Goal: Transaction & Acquisition: Obtain resource

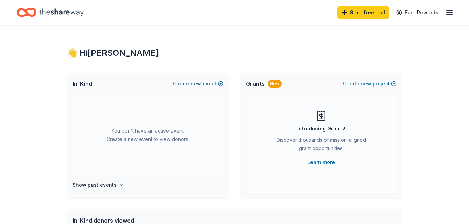
click at [220, 84] on button "Create new event" at bounding box center [198, 84] width 51 height 8
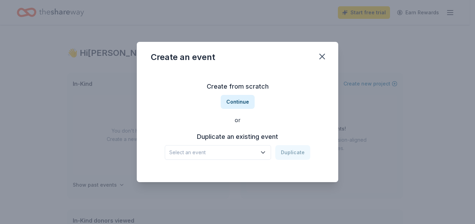
click at [266, 151] on icon "button" at bounding box center [262, 152] width 7 height 7
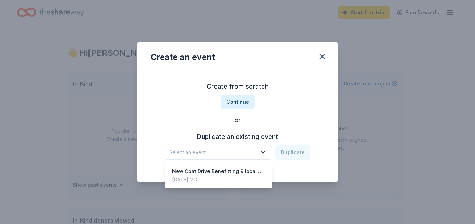
click at [242, 103] on div "Create from scratch Continue or Duplicate an existing event Select an event Dup…" at bounding box center [237, 120] width 173 height 101
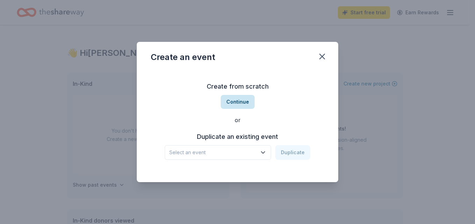
click at [236, 102] on button "Continue" at bounding box center [238, 102] width 34 height 14
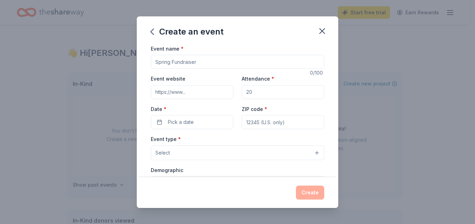
click at [204, 62] on input "Event name *" at bounding box center [237, 62] width 173 height 14
drag, startPoint x: 202, startPoint y: 62, endPoint x: 145, endPoint y: 64, distance: 57.0
click at [145, 64] on div "Event name * 0 /100 Event website Attendance * Date * Pick a date ZIP code * Ev…" at bounding box center [237, 110] width 201 height 133
drag, startPoint x: 156, startPoint y: 62, endPoint x: 197, endPoint y: 60, distance: 41.3
click at [197, 60] on input "Event name *" at bounding box center [237, 62] width 173 height 14
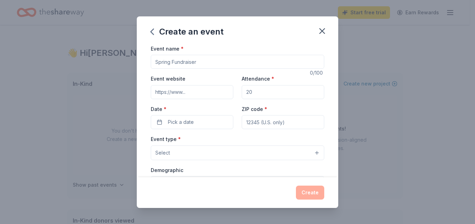
click at [197, 60] on input "Event name *" at bounding box center [237, 62] width 173 height 14
type input "Community Coat Drive"
click at [161, 123] on button "Pick a date" at bounding box center [192, 122] width 82 height 14
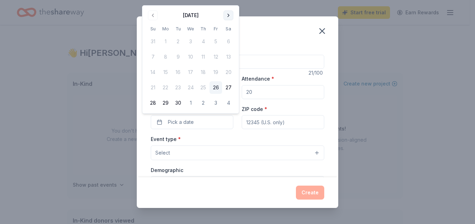
click at [230, 14] on button "Go to next month" at bounding box center [228, 15] width 10 height 10
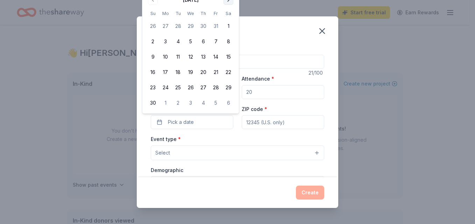
click at [229, 0] on button "Go to next month" at bounding box center [228, 0] width 10 height 10
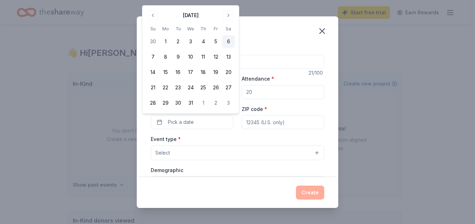
click at [230, 40] on button "6" at bounding box center [228, 41] width 13 height 13
click at [243, 120] on input "ZIP code *" at bounding box center [283, 122] width 82 height 14
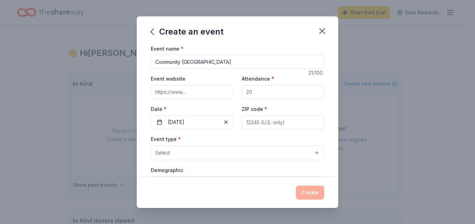
type input "21701"
type input "sunnynina38@aol.com"
click at [311, 151] on button "Select" at bounding box center [237, 153] width 173 height 15
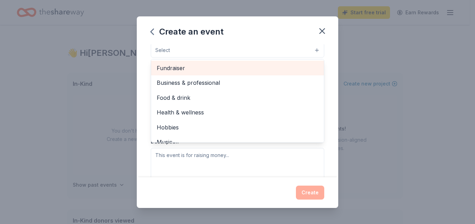
click at [184, 66] on span "Fundraiser" at bounding box center [237, 68] width 161 height 9
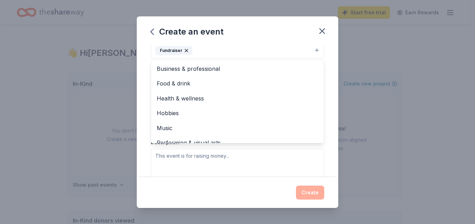
click at [328, 76] on div "Event name * Community Coat Drive 21 /100 Event website Attendance * Date * 12/…" at bounding box center [237, 110] width 201 height 133
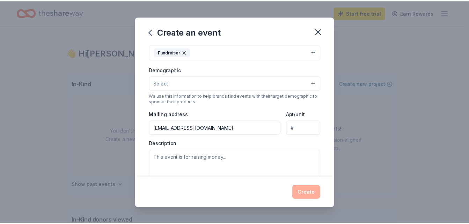
scroll to position [201, 0]
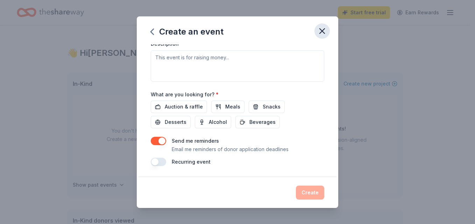
click at [321, 29] on icon "button" at bounding box center [321, 31] width 5 height 5
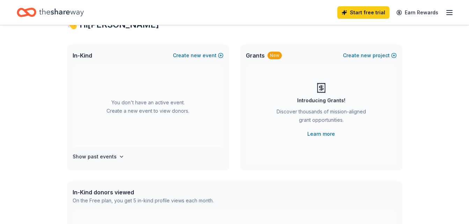
scroll to position [0, 0]
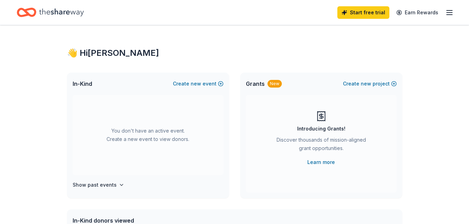
click at [448, 13] on line "button" at bounding box center [450, 13] width 6 height 0
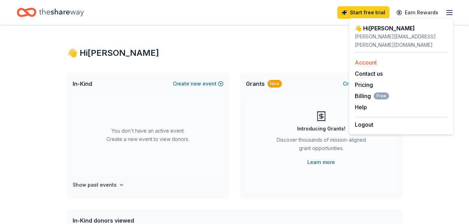
click at [369, 59] on link "Account" at bounding box center [366, 62] width 22 height 7
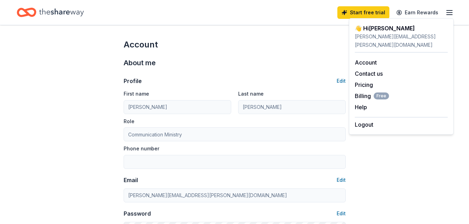
click at [258, 50] on div "Account" at bounding box center [235, 44] width 222 height 11
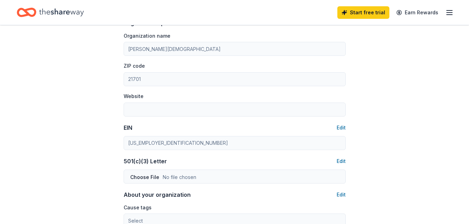
scroll to position [279, 0]
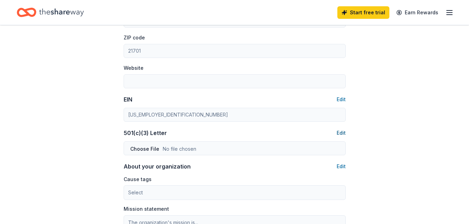
click at [339, 134] on button "Edit" at bounding box center [341, 133] width 9 height 8
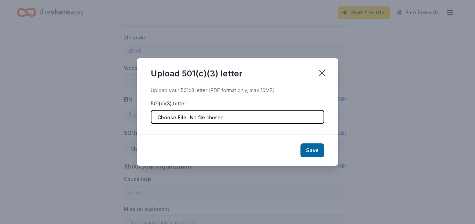
click at [178, 118] on input "file" at bounding box center [237, 117] width 173 height 14
type input "C:\fakepath\Asbury UMC tax determination.pdf"
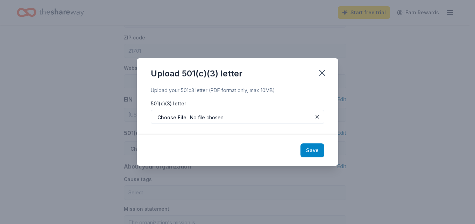
click at [319, 149] on button "Save" at bounding box center [312, 151] width 24 height 14
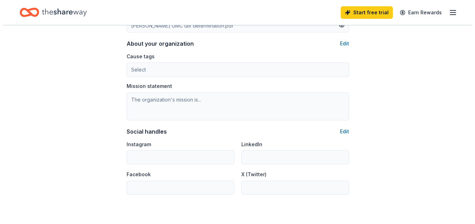
scroll to position [392, 0]
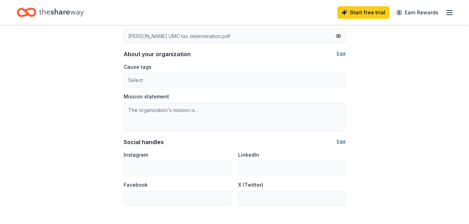
click at [341, 142] on button "Edit" at bounding box center [341, 142] width 9 height 8
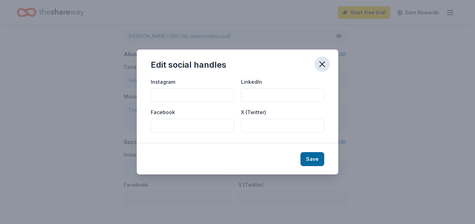
click at [321, 64] on icon "button" at bounding box center [322, 64] width 10 height 10
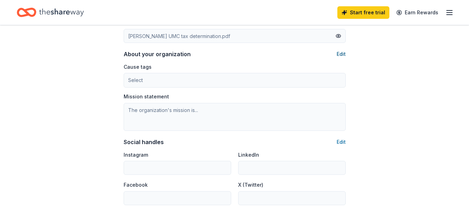
click at [344, 52] on button "Edit" at bounding box center [341, 54] width 9 height 8
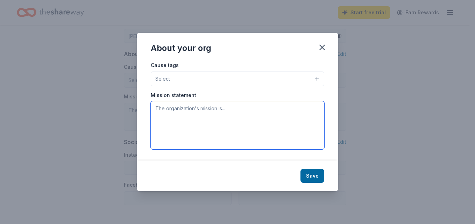
click at [158, 108] on textarea at bounding box center [237, 125] width 173 height 48
paste textarea "At Asbury United Methodist Church, we strive to be the hands and feet of Jesus—…"
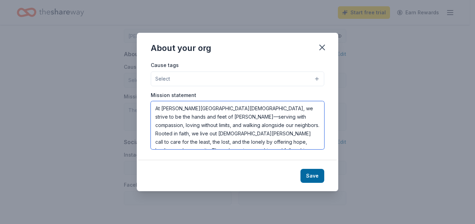
scroll to position [13, 0]
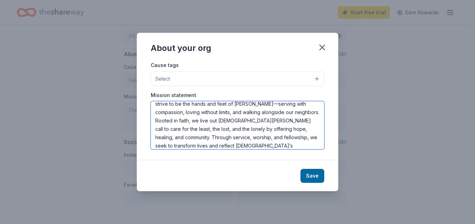
type textarea "At Asbury United Methodist Church, we strive to be the hands and feet of Jesus—…"
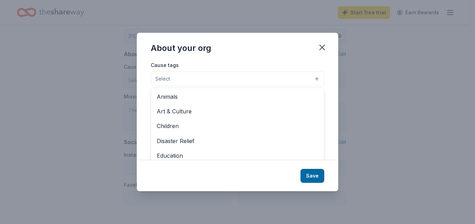
click at [317, 79] on button "Select" at bounding box center [237, 79] width 173 height 15
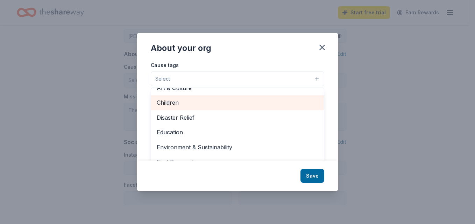
click at [167, 103] on span "Children" at bounding box center [237, 102] width 161 height 9
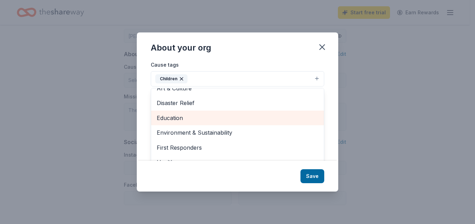
click at [175, 117] on span "Education" at bounding box center [237, 118] width 161 height 9
click at [201, 117] on span "Environment & Sustainability" at bounding box center [237, 118] width 161 height 9
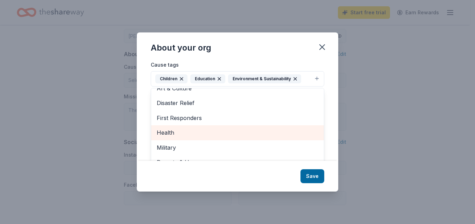
click at [172, 134] on span "Health" at bounding box center [237, 132] width 161 height 9
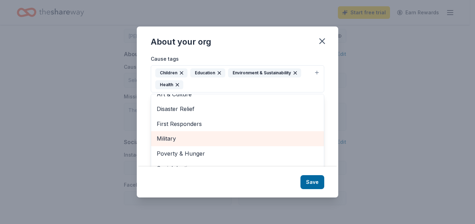
click at [171, 139] on span "Military" at bounding box center [237, 138] width 161 height 9
click at [189, 139] on span "Poverty & Hunger" at bounding box center [237, 138] width 161 height 9
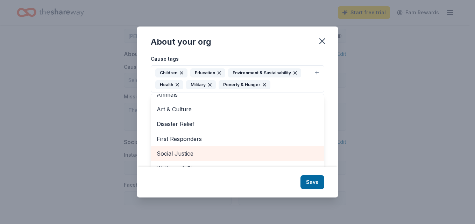
click at [182, 152] on span "Social Justice" at bounding box center [237, 153] width 161 height 9
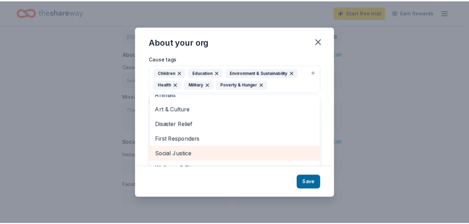
scroll to position [0, 0]
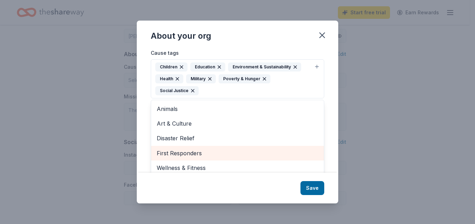
drag, startPoint x: 241, startPoint y: 155, endPoint x: 247, endPoint y: 155, distance: 5.9
click at [247, 155] on span "First Responders" at bounding box center [237, 153] width 161 height 9
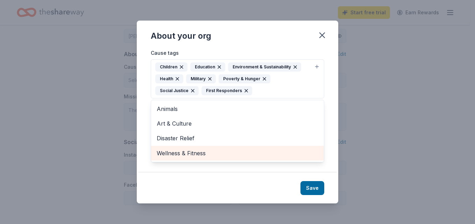
click at [184, 153] on span "Wellness & Fitness" at bounding box center [237, 153] width 161 height 9
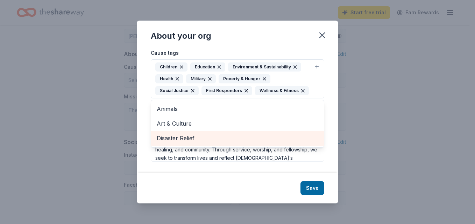
click at [183, 137] on span "Disaster Relief" at bounding box center [237, 138] width 161 height 9
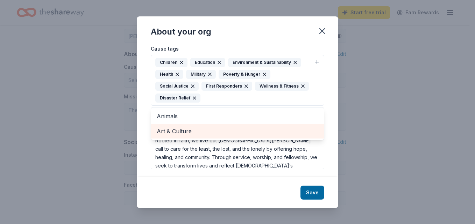
click at [182, 129] on span "Art & Culture" at bounding box center [237, 131] width 161 height 9
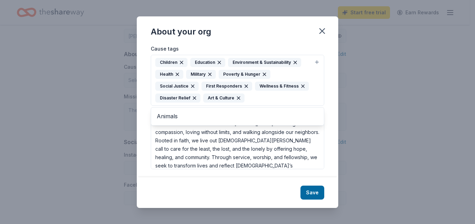
click at [315, 193] on div "About your org Cause tags Children Education Environment & Sustainability Healt…" at bounding box center [237, 112] width 201 height 192
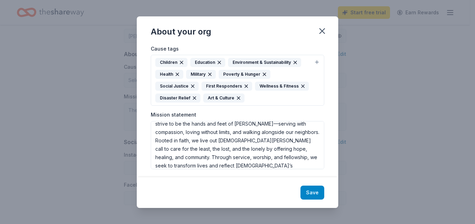
click at [313, 193] on button "Save" at bounding box center [312, 193] width 24 height 14
type textarea "At Asbury United Methodist Church, we strive to be the hands and feet of Jesus—…"
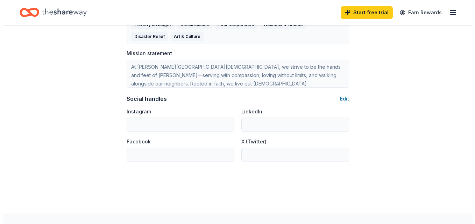
scroll to position [472, 0]
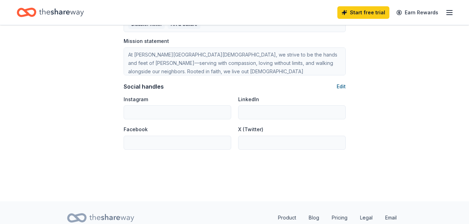
click at [342, 86] on button "Edit" at bounding box center [341, 86] width 9 height 8
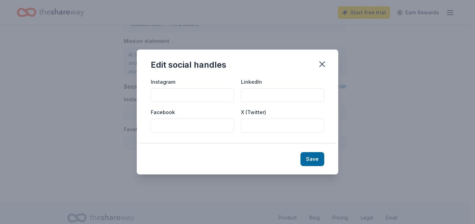
click at [158, 123] on input "Facebook" at bounding box center [192, 126] width 83 height 14
paste input "https://www.facebook.com/asburyumcfmd"
type input "https://www.facebook.com/asburyumcfmd"
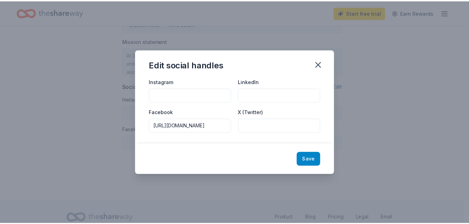
scroll to position [0, 0]
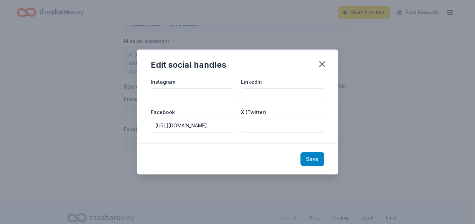
click at [312, 160] on button "Save" at bounding box center [312, 159] width 24 height 14
type input "https://www.facebook.com/asburyumcfmd"
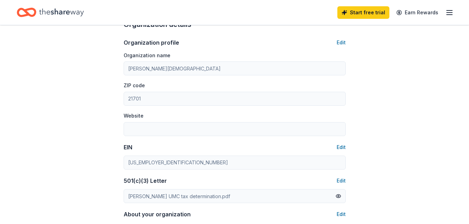
scroll to position [229, 0]
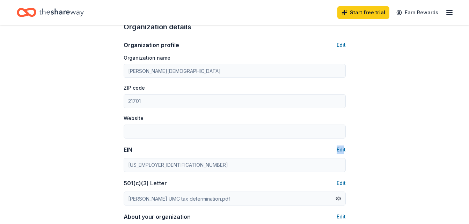
drag, startPoint x: 338, startPoint y: 139, endPoint x: 344, endPoint y: 140, distance: 5.4
click at [344, 140] on div "Organization profile Edit Organization name Asbury United Methodist Church ZIP …" at bounding box center [235, 213] width 222 height 360
drag, startPoint x: 344, startPoint y: 140, endPoint x: 406, endPoint y: 128, distance: 63.3
click at [406, 128] on div "Account About me Profile Edit First name Nina Last name Rollins Role Communicat…" at bounding box center [234, 120] width 469 height 648
click at [342, 46] on button "Edit" at bounding box center [341, 45] width 9 height 8
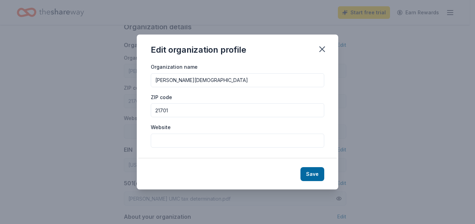
click at [160, 139] on input "Website" at bounding box center [237, 141] width 173 height 14
type input "www.asburyumcfmd.org"
click at [318, 172] on button "Save" at bounding box center [312, 174] width 24 height 14
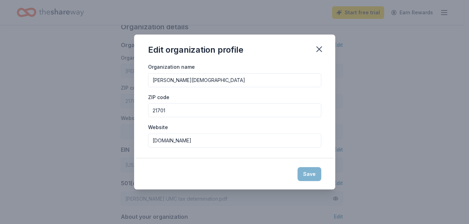
type input "www.asburyumcfmd.org"
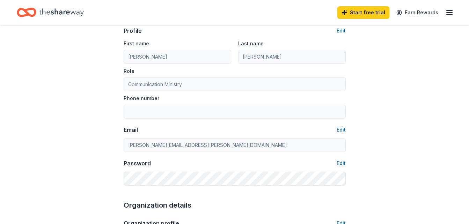
scroll to position [42, 0]
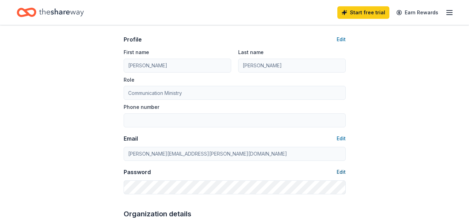
click at [342, 172] on button "Edit" at bounding box center [341, 172] width 9 height 8
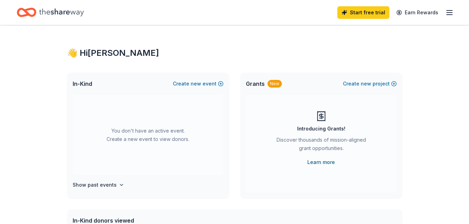
click at [323, 164] on link "Learn more" at bounding box center [322, 162] width 28 height 8
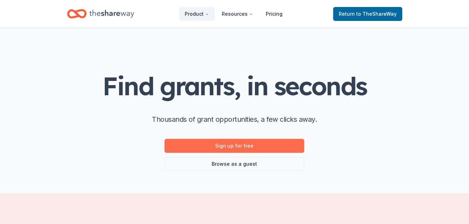
click at [238, 145] on link "Sign up for free" at bounding box center [235, 146] width 140 height 14
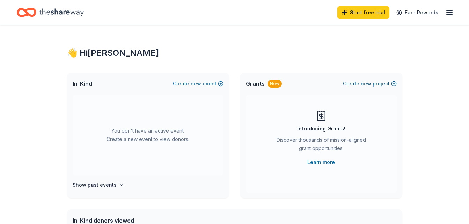
click at [393, 83] on button "Create new project" at bounding box center [370, 84] width 54 height 8
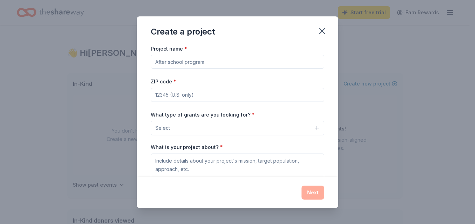
click at [311, 129] on button "Select" at bounding box center [237, 128] width 173 height 15
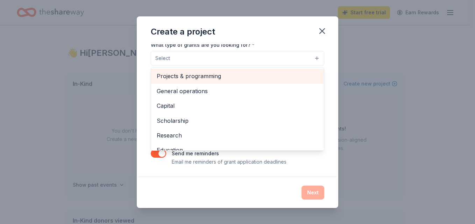
click at [215, 76] on span "Projects & programming" at bounding box center [237, 76] width 161 height 9
drag, startPoint x: 298, startPoint y: 78, endPoint x: 283, endPoint y: 125, distance: 49.1
click at [315, 106] on div "General operations Capital Scholarship Research Education Exhibitions Conferenc…" at bounding box center [237, 110] width 173 height 84
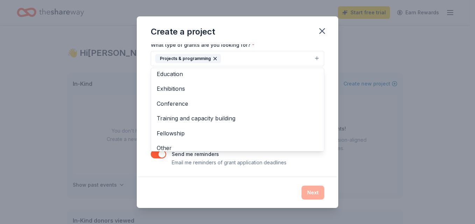
scroll to position [68, 0]
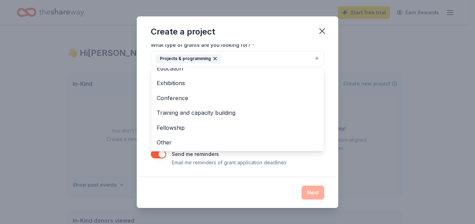
click at [327, 79] on div "Project name * ZIP code * What type of grants are you looking for? * Projects &…" at bounding box center [237, 110] width 201 height 133
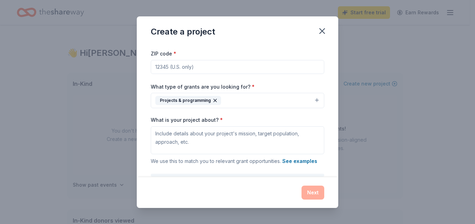
scroll to position [0, 0]
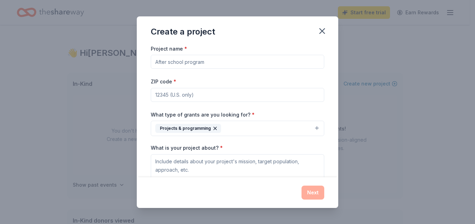
click at [158, 95] on input "ZIP code *" at bounding box center [237, 95] width 173 height 14
type input "21701"
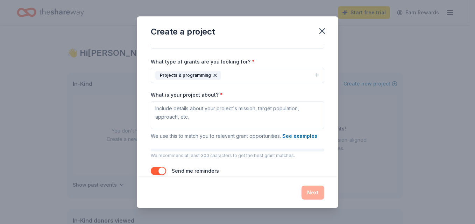
scroll to position [71, 0]
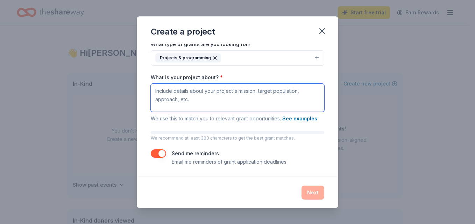
click at [155, 88] on textarea "What is your project about? *" at bounding box center [237, 98] width 173 height 28
paste textarea "Project Bundles of Blessings community coat drive is a community-led initiative…"
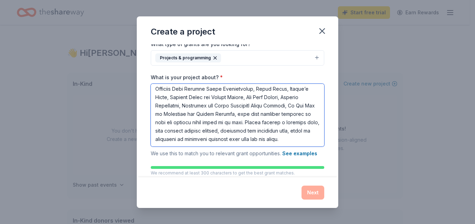
scroll to position [111, 0]
type textarea "Project Bundles of Blessings community coat drive is a community-led initiative…"
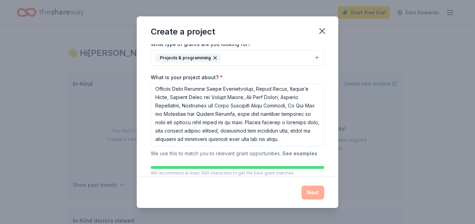
click at [302, 154] on button "See examples" at bounding box center [299, 154] width 35 height 8
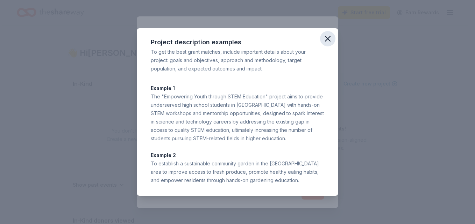
click at [326, 39] on icon "button" at bounding box center [328, 39] width 10 height 10
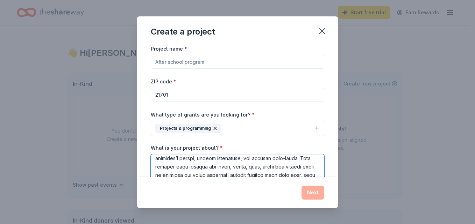
scroll to position [0, 0]
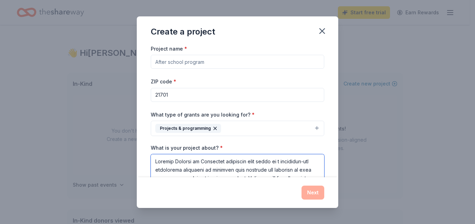
drag, startPoint x: 155, startPoint y: 161, endPoint x: 273, endPoint y: 160, distance: 118.1
click at [273, 160] on textarea "What is your project about? *" at bounding box center [237, 185] width 173 height 63
click at [157, 61] on input "Project name *" at bounding box center [237, 62] width 173 height 14
paste input "Project Bundles of Blessings community coat drive"
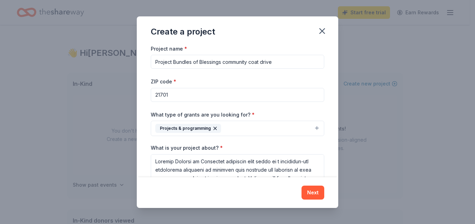
click at [225, 61] on input "Project Bundles of Blessings community coat drive" at bounding box center [237, 62] width 173 height 14
click at [252, 62] on input "Project Bundles of Blessings Community coat drive" at bounding box center [237, 62] width 173 height 14
click at [265, 60] on input "Project Bundles of Blessings Community Coat drive" at bounding box center [237, 62] width 173 height 14
type input "Project Bundles of Blessings Community Coat Drive"
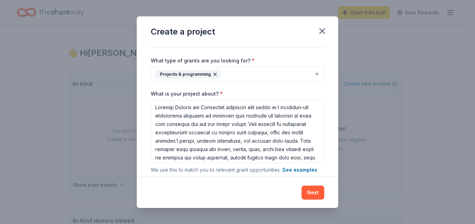
scroll to position [106, 0]
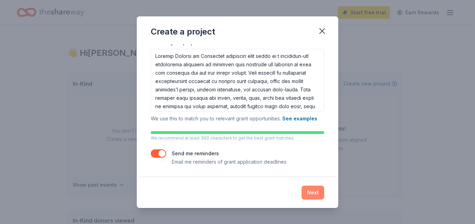
click at [313, 192] on button "Next" at bounding box center [312, 193] width 23 height 14
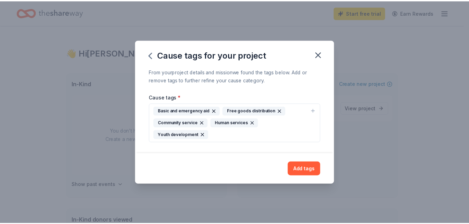
scroll to position [0, 0]
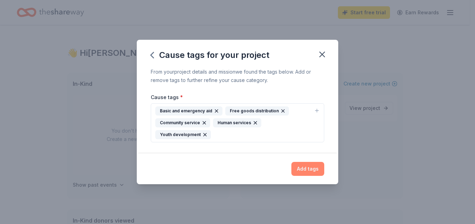
click at [317, 169] on button "Add tags" at bounding box center [307, 169] width 33 height 14
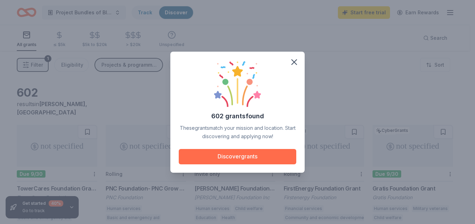
click at [254, 154] on button "Discover grants" at bounding box center [237, 156] width 117 height 15
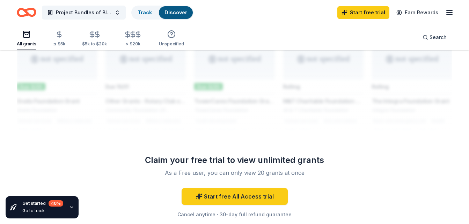
scroll to position [650, 0]
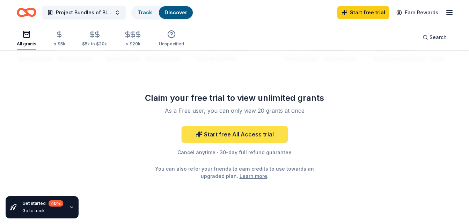
click at [242, 126] on link "Start free All Access trial" at bounding box center [235, 134] width 106 height 17
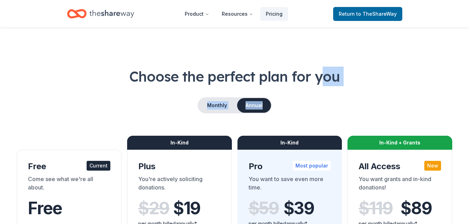
drag, startPoint x: 472, startPoint y: 30, endPoint x: 326, endPoint y: 62, distance: 149.9
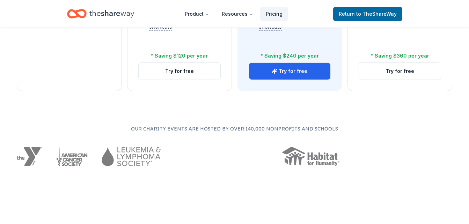
scroll to position [359, 0]
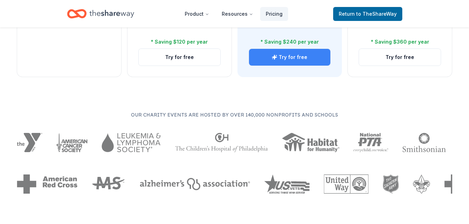
click at [303, 57] on button "Try for free" at bounding box center [290, 57] width 82 height 17
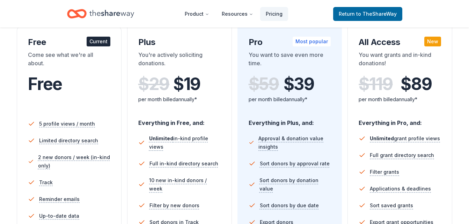
scroll to position [68, 0]
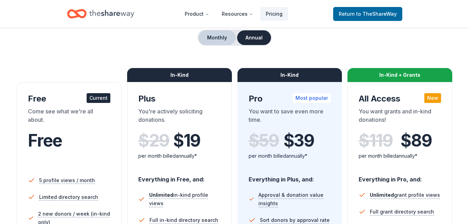
click at [217, 37] on button "Monthly" at bounding box center [217, 37] width 37 height 15
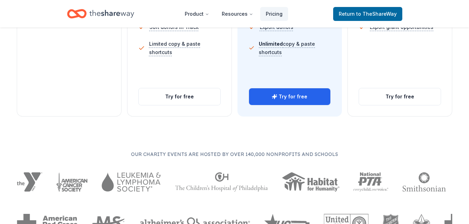
scroll to position [325, 0]
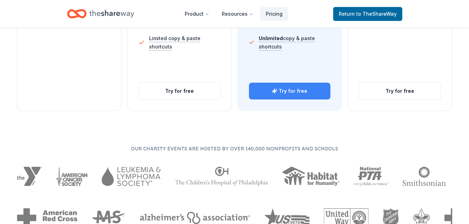
click at [293, 91] on button "Try for free" at bounding box center [290, 91] width 82 height 17
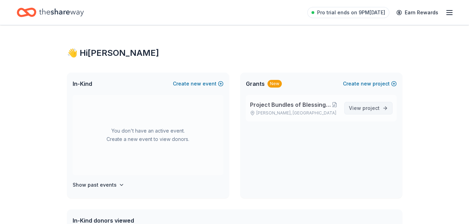
click at [373, 108] on span "project" at bounding box center [371, 108] width 17 height 6
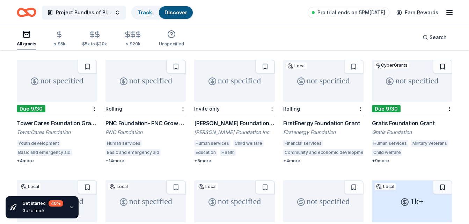
scroll to position [58, 0]
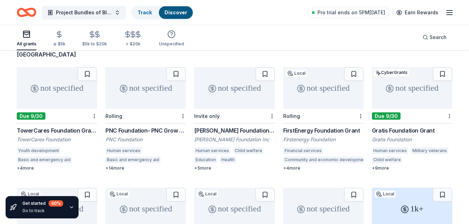
click at [69, 127] on div "TowerCares Foundation Grants" at bounding box center [57, 131] width 80 height 8
click at [400, 127] on div "Gratis Foundation Grant" at bounding box center [412, 131] width 80 height 8
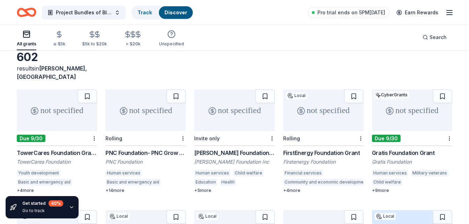
scroll to position [65, 0]
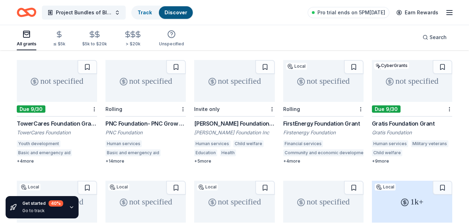
click at [318, 120] on div "FirstEnergy Foundation Grant" at bounding box center [323, 124] width 80 height 8
click at [242, 120] on div "F.M. Kirby Foundation Grant" at bounding box center [234, 124] width 80 height 8
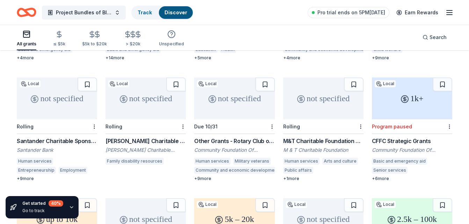
scroll to position [173, 0]
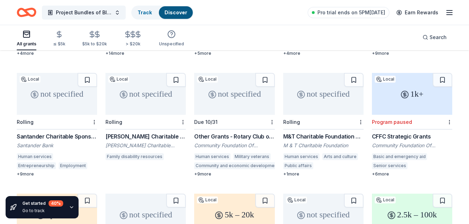
click at [396, 132] on div "CFFC Strategic Grants" at bounding box center [412, 136] width 80 height 8
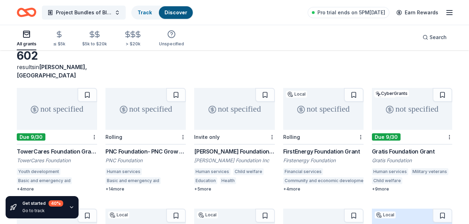
scroll to position [0, 0]
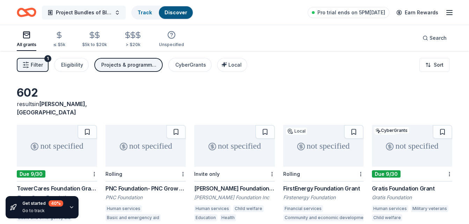
click at [89, 12] on span "Project Bundles of Blessings Community Coat Drive" at bounding box center [84, 12] width 56 height 8
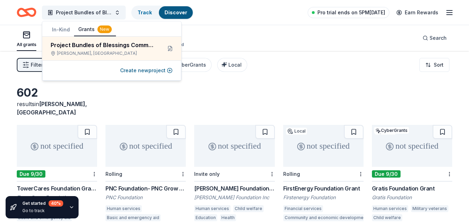
click at [341, 13] on span "Pro trial ends on 5PM, 10/3" at bounding box center [352, 12] width 68 height 8
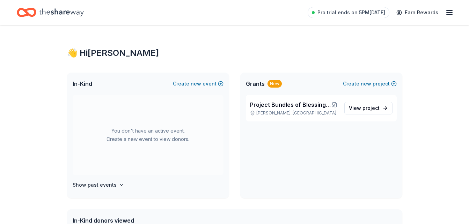
click at [448, 12] on icon "button" at bounding box center [450, 12] width 8 height 8
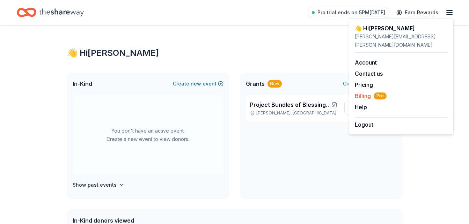
click at [365, 92] on span "Billing Pro" at bounding box center [371, 96] width 32 height 8
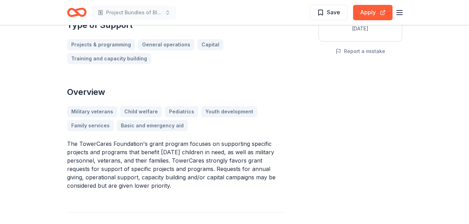
scroll to position [89, 0]
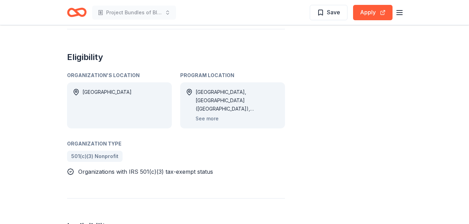
scroll to position [414, 0]
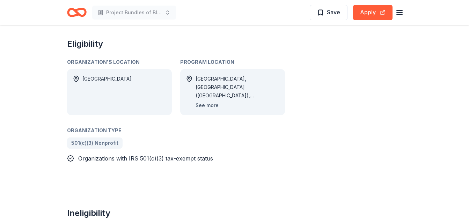
click at [210, 101] on button "See more" at bounding box center [207, 105] width 23 height 8
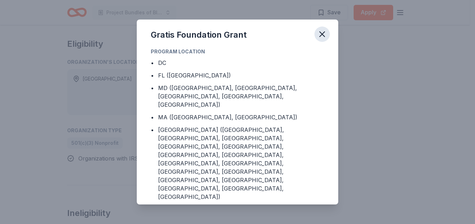
click at [321, 39] on icon "button" at bounding box center [322, 34] width 10 height 10
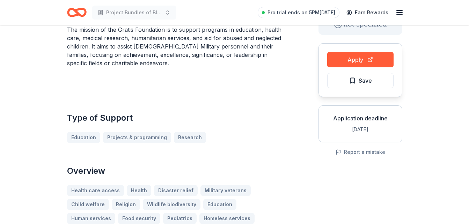
scroll to position [34, 0]
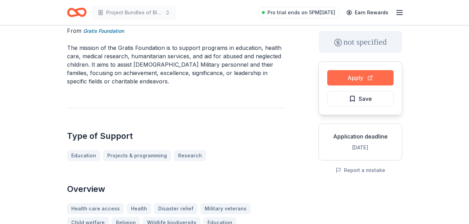
click at [358, 78] on button "Apply" at bounding box center [360, 77] width 66 height 15
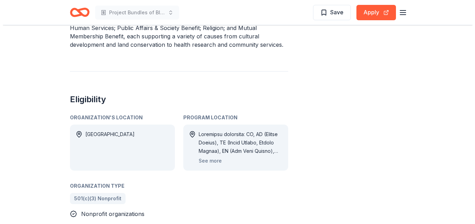
scroll to position [348, 0]
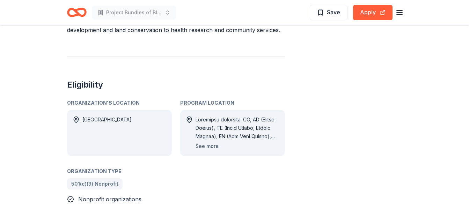
click at [209, 142] on button "See more" at bounding box center [207, 146] width 23 height 8
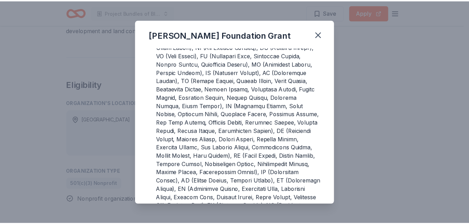
scroll to position [111, 0]
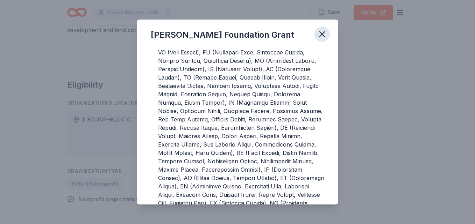
click at [322, 35] on icon "button" at bounding box center [321, 34] width 5 height 5
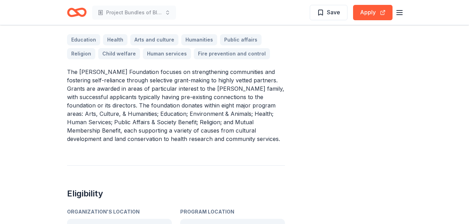
scroll to position [106, 0]
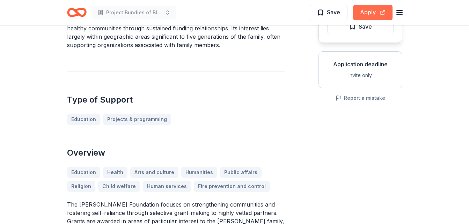
click at [368, 11] on button "Apply" at bounding box center [372, 12] width 39 height 15
